Goal: Transaction & Acquisition: Purchase product/service

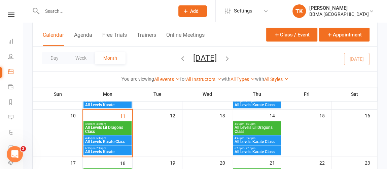
scroll to position [129, 0]
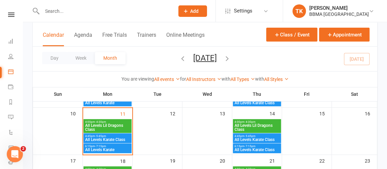
click at [120, 137] on span "All Levels Karate Class" at bounding box center [107, 139] width 45 height 4
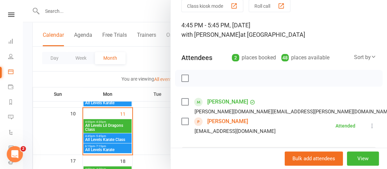
scroll to position [30, 0]
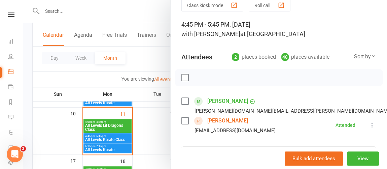
click at [221, 119] on link "Zoe Odgers" at bounding box center [227, 120] width 41 height 11
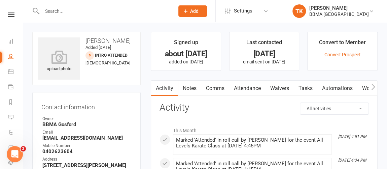
click at [196, 85] on link "Notes" at bounding box center [189, 87] width 23 height 15
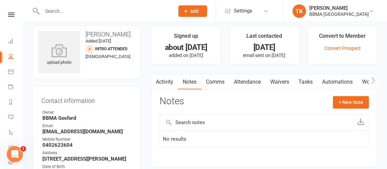
scroll to position [6, 0]
click at [161, 82] on link "Activity" at bounding box center [164, 81] width 27 height 15
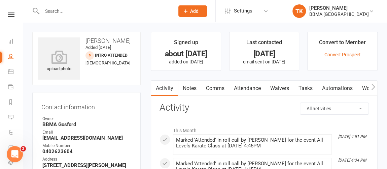
click at [190, 87] on link "Notes" at bounding box center [189, 87] width 23 height 15
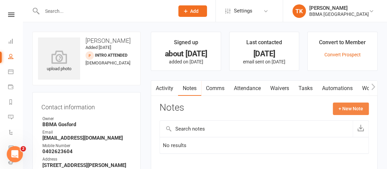
click at [339, 111] on button "+ New Note" at bounding box center [351, 108] width 36 height 12
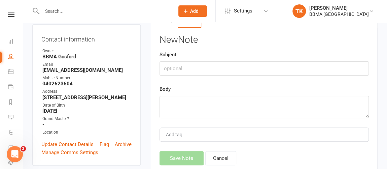
scroll to position [68, 0]
click at [202, 104] on textarea at bounding box center [263, 107] width 209 height 22
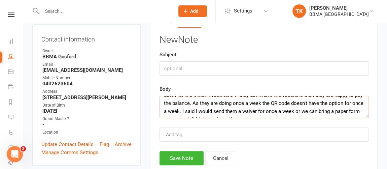
scroll to position [29, 0]
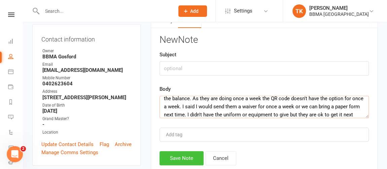
type textarea "Zoe enrolled but they want to do once a week, approved by Sensei Martin and Jay…"
click at [171, 161] on button "Save Note" at bounding box center [181, 158] width 44 height 14
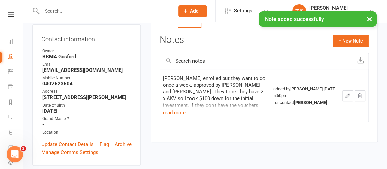
scroll to position [0, 0]
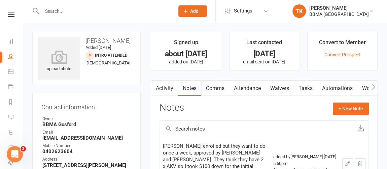
click at [336, 58] on li "Convert to Member Convert Prospect" at bounding box center [342, 51] width 70 height 39
click at [332, 53] on link "Convert Prospect" at bounding box center [342, 54] width 36 height 5
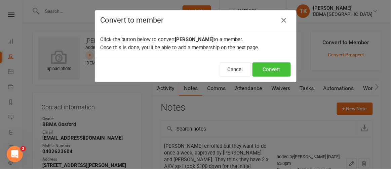
click at [268, 66] on button "Convert" at bounding box center [272, 69] width 38 height 14
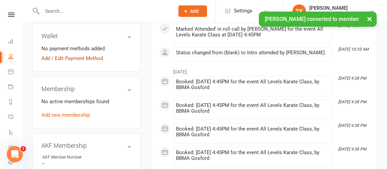
scroll to position [242, 0]
click at [80, 113] on link "Add new membership" at bounding box center [65, 114] width 48 height 6
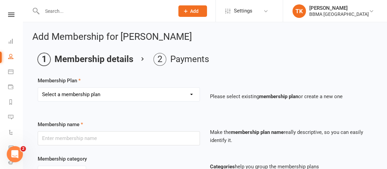
click at [155, 94] on select "Select a membership plan Create new Membership Plan Lil Dragons (1x student) Ba…" at bounding box center [118, 93] width 161 height 13
select select "2"
click at [38, 87] on select "Select a membership plan Create new Membership Plan Lil Dragons (1x student) Ba…" at bounding box center [118, 93] width 161 height 13
type input "Basic Program (1x student)"
select select "4"
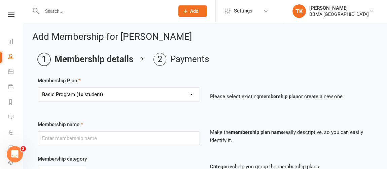
type input "0"
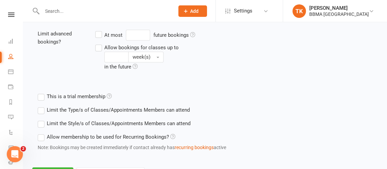
scroll to position [305, 0]
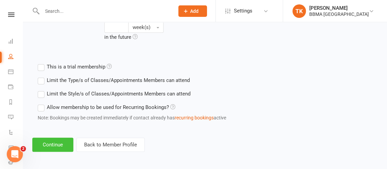
click at [61, 140] on button "Continue" at bounding box center [52, 144] width 41 height 14
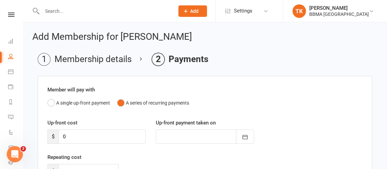
scroll to position [112, 0]
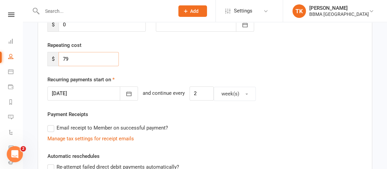
click at [84, 62] on input "79" at bounding box center [89, 59] width 60 height 14
type input "7"
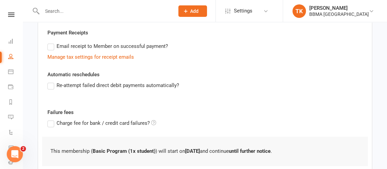
scroll to position [238, 0]
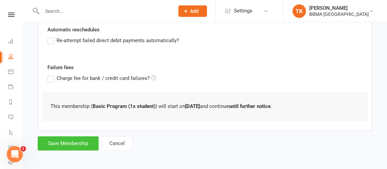
click at [65, 141] on button "Save Membership" at bounding box center [68, 143] width 61 height 14
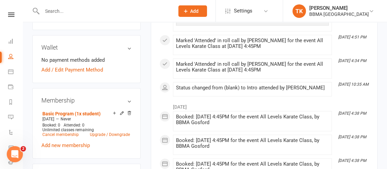
scroll to position [230, 0]
click at [8, 16] on icon at bounding box center [11, 14] width 6 height 4
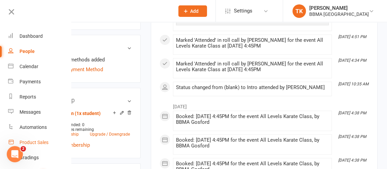
click at [44, 138] on link "Product Sales" at bounding box center [40, 142] width 64 height 15
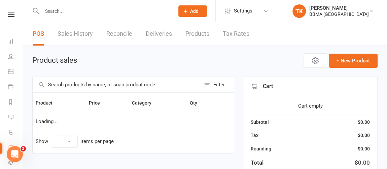
select select "10"
click at [115, 88] on input "text" at bounding box center [117, 84] width 168 height 15
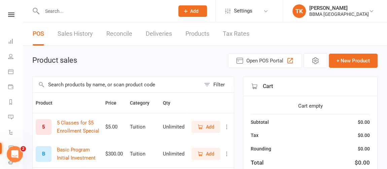
click at [210, 124] on span "Add" at bounding box center [210, 126] width 8 height 7
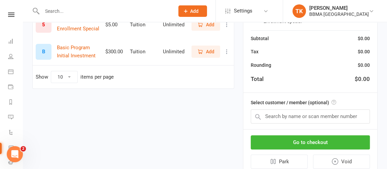
scroll to position [117, 0]
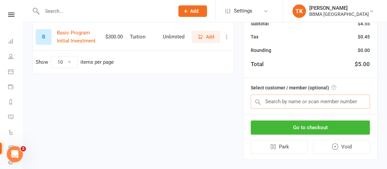
click at [297, 99] on input "text" at bounding box center [310, 101] width 119 height 14
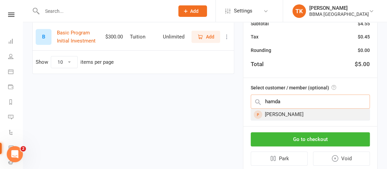
type input "hamda"
click at [287, 109] on div "Hamda Sabeer" at bounding box center [310, 114] width 118 height 11
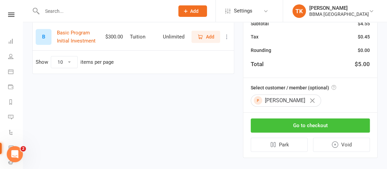
click at [283, 120] on button "Go to checkout" at bounding box center [310, 125] width 119 height 14
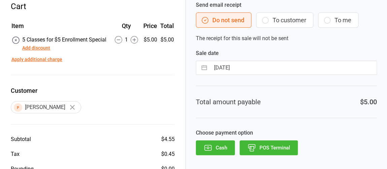
scroll to position [32, 0]
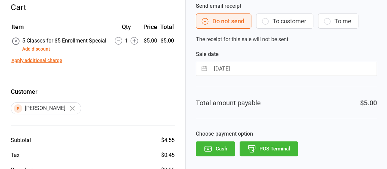
click at [267, 151] on button "POS Terminal" at bounding box center [269, 148] width 58 height 15
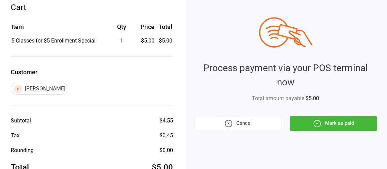
click at [320, 126] on icon "button" at bounding box center [317, 123] width 9 height 9
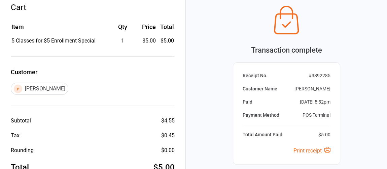
scroll to position [92, 0]
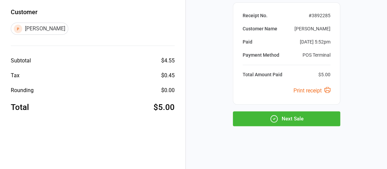
click at [281, 124] on button "Next Sale" at bounding box center [286, 118] width 107 height 15
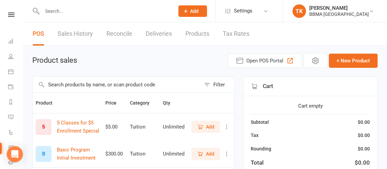
click at [100, 78] on input "text" at bounding box center [117, 84] width 168 height 15
click at [196, 151] on button "Add" at bounding box center [205, 153] width 29 height 12
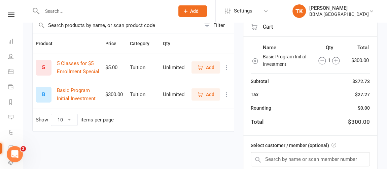
scroll to position [62, 0]
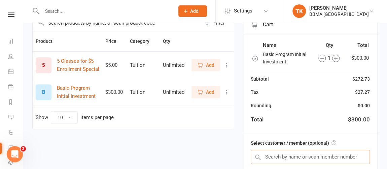
click at [271, 159] on input "text" at bounding box center [310, 156] width 119 height 14
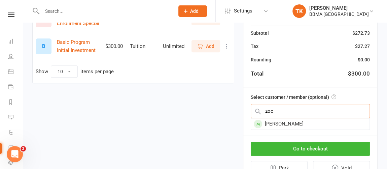
scroll to position [112, 0]
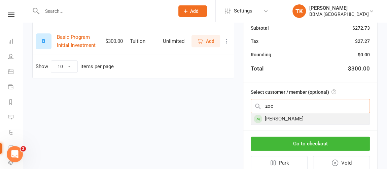
type input "zoe"
click at [274, 115] on div "Zoe Odgers" at bounding box center [310, 118] width 118 height 11
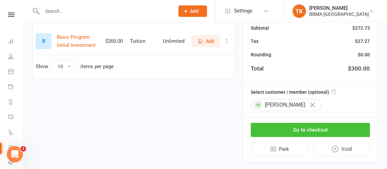
click at [278, 128] on button "Go to checkout" at bounding box center [310, 129] width 119 height 14
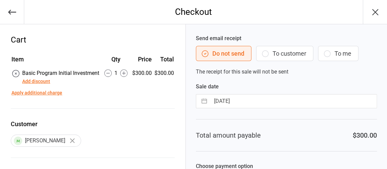
scroll to position [72, 0]
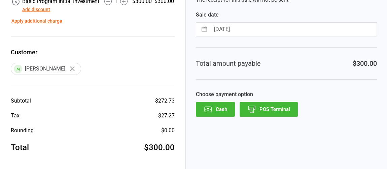
click at [39, 8] on button "Add discount" at bounding box center [36, 9] width 28 height 7
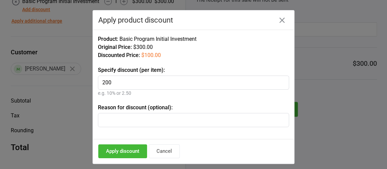
type input "200"
click at [156, 125] on input "text" at bounding box center [193, 120] width 191 height 14
type input "O"
type input "VIP for redeeming $5 deal & AKV"
click at [131, 149] on button "Apply discount" at bounding box center [122, 151] width 49 height 14
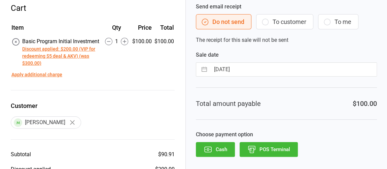
scroll to position [100, 0]
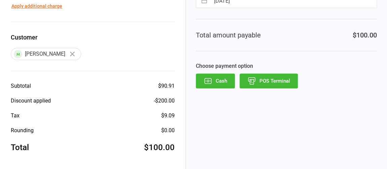
click at [255, 85] on button "POS Terminal" at bounding box center [269, 80] width 58 height 15
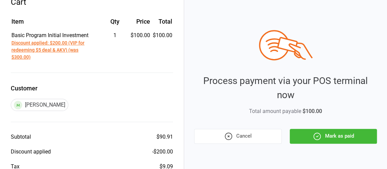
scroll to position [35, 0]
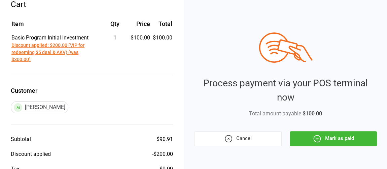
click at [314, 138] on icon "button" at bounding box center [317, 138] width 7 height 7
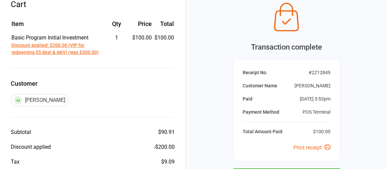
scroll to position [92, 0]
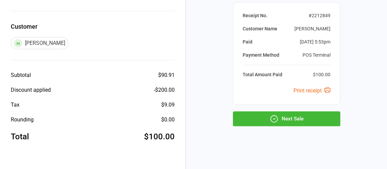
click at [296, 92] on link "Print receipt" at bounding box center [311, 90] width 37 height 6
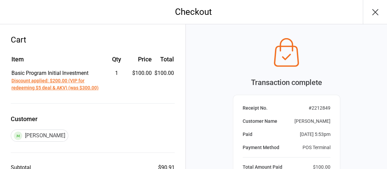
click at [375, 20] on button "button" at bounding box center [375, 12] width 24 height 24
